Goal: Task Accomplishment & Management: Use online tool/utility

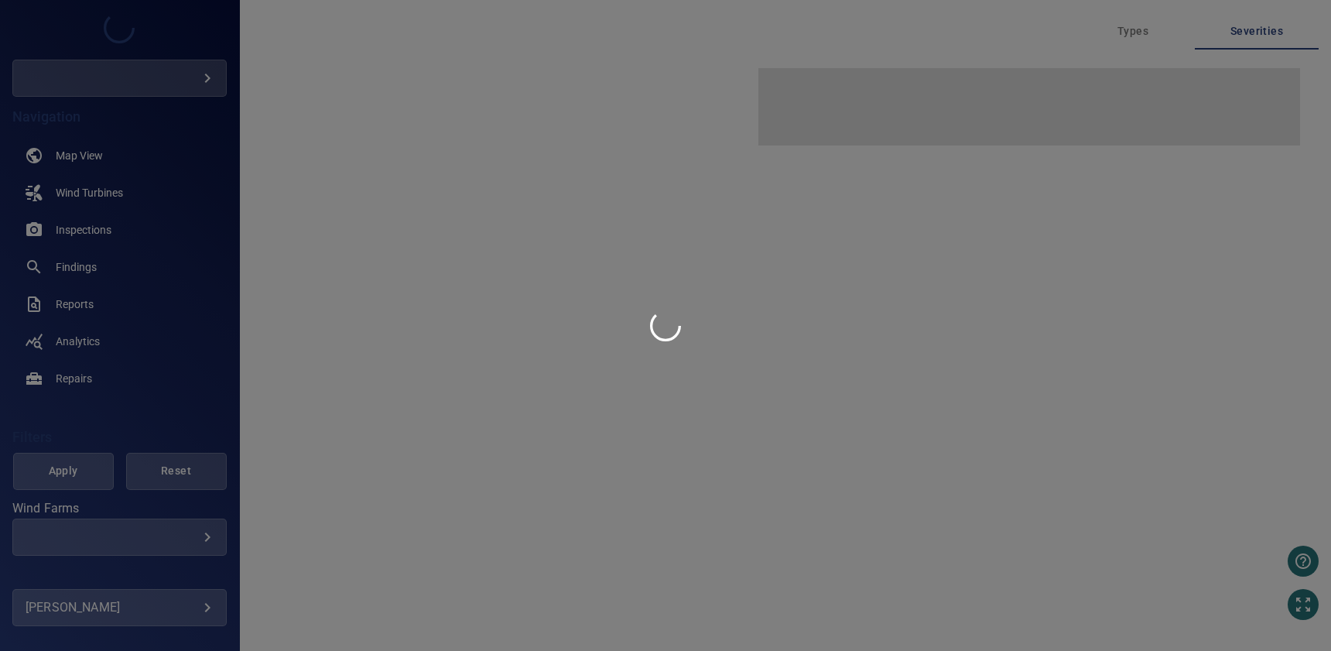
type input "*******"
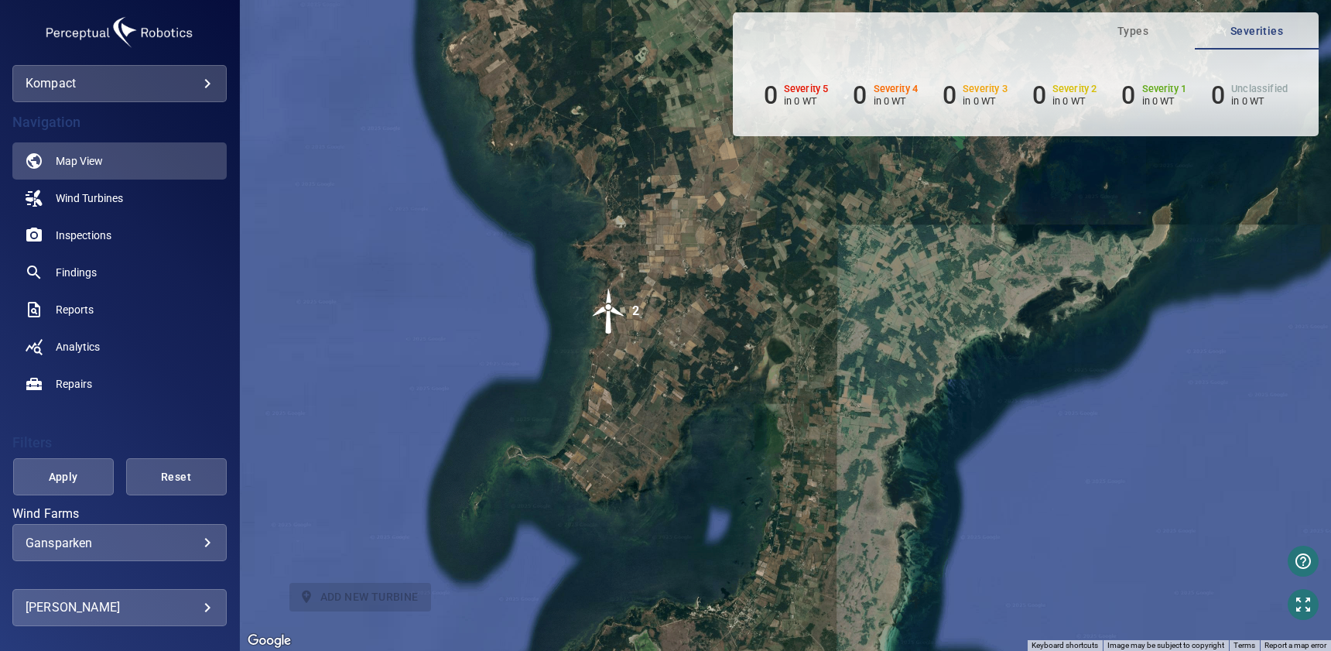
click at [183, 611] on body "**********" at bounding box center [665, 325] width 1331 height 651
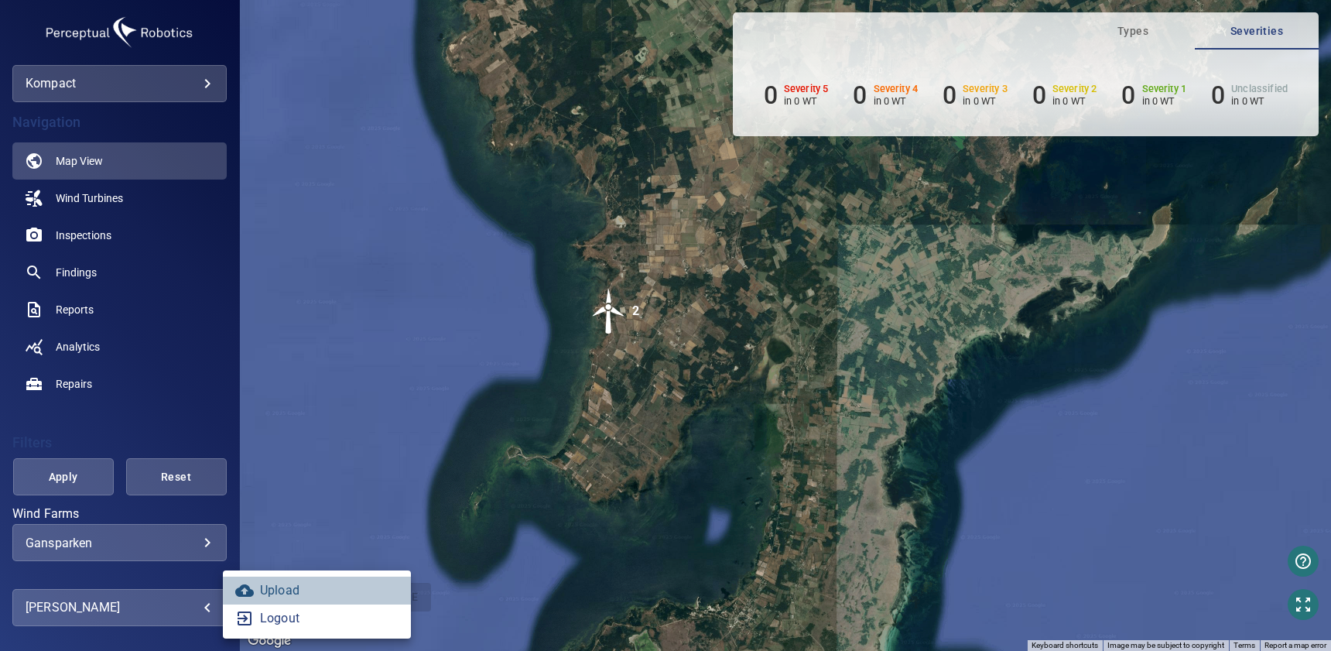
click at [290, 590] on link "Upload" at bounding box center [317, 591] width 188 height 28
